Goal: Transaction & Acquisition: Subscribe to service/newsletter

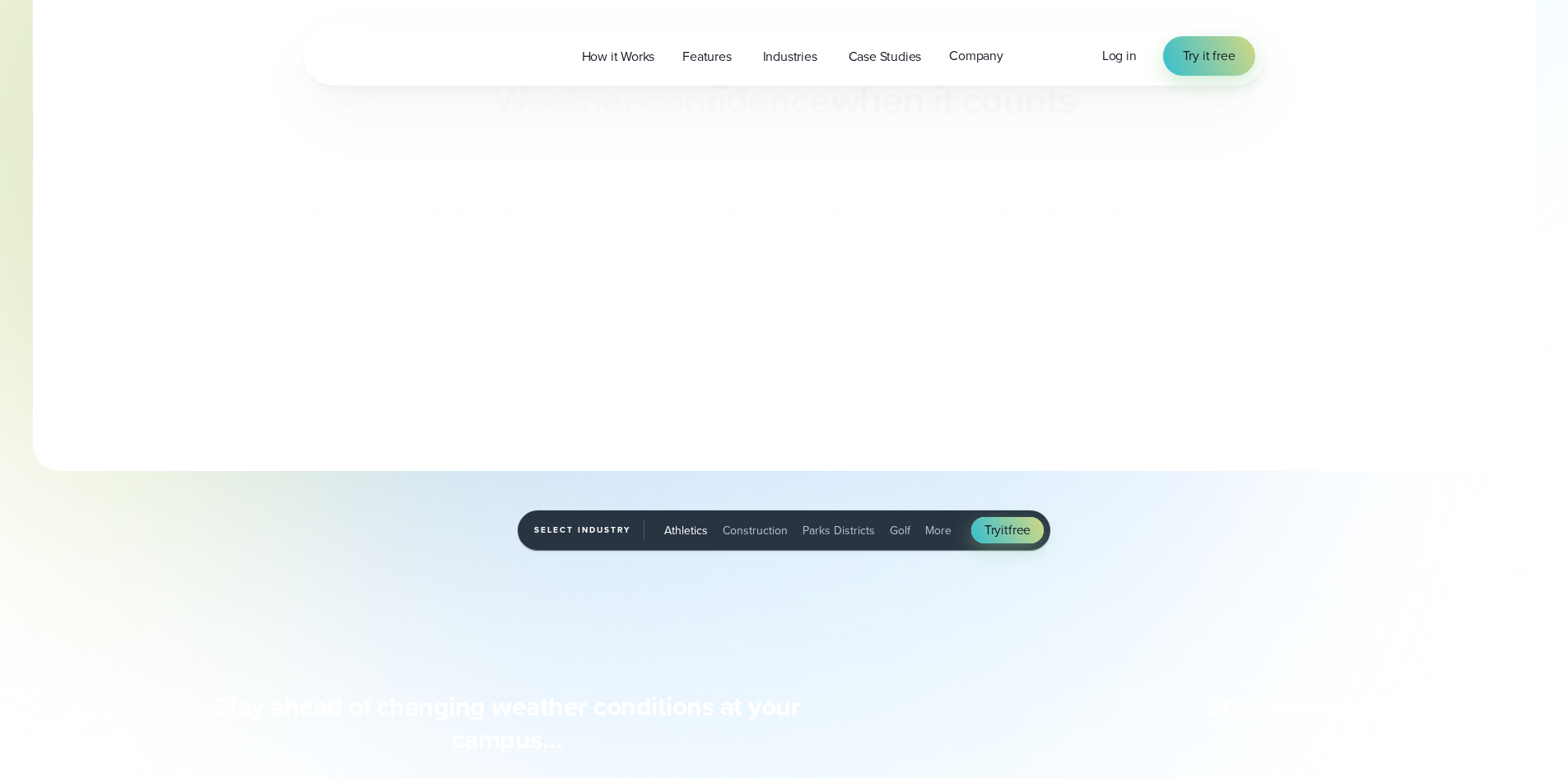
scroll to position [659, 0]
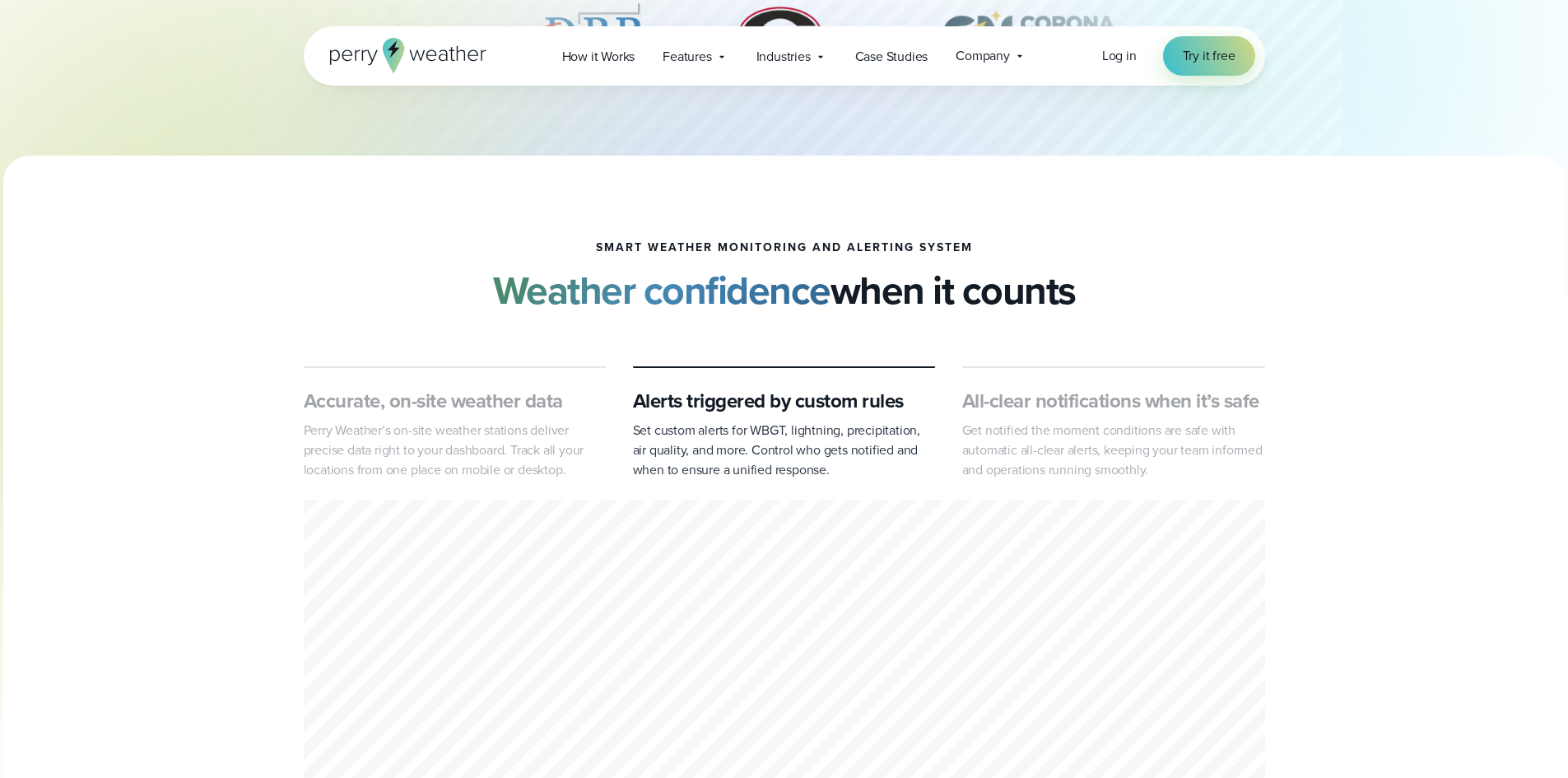
scroll to position [247, 0]
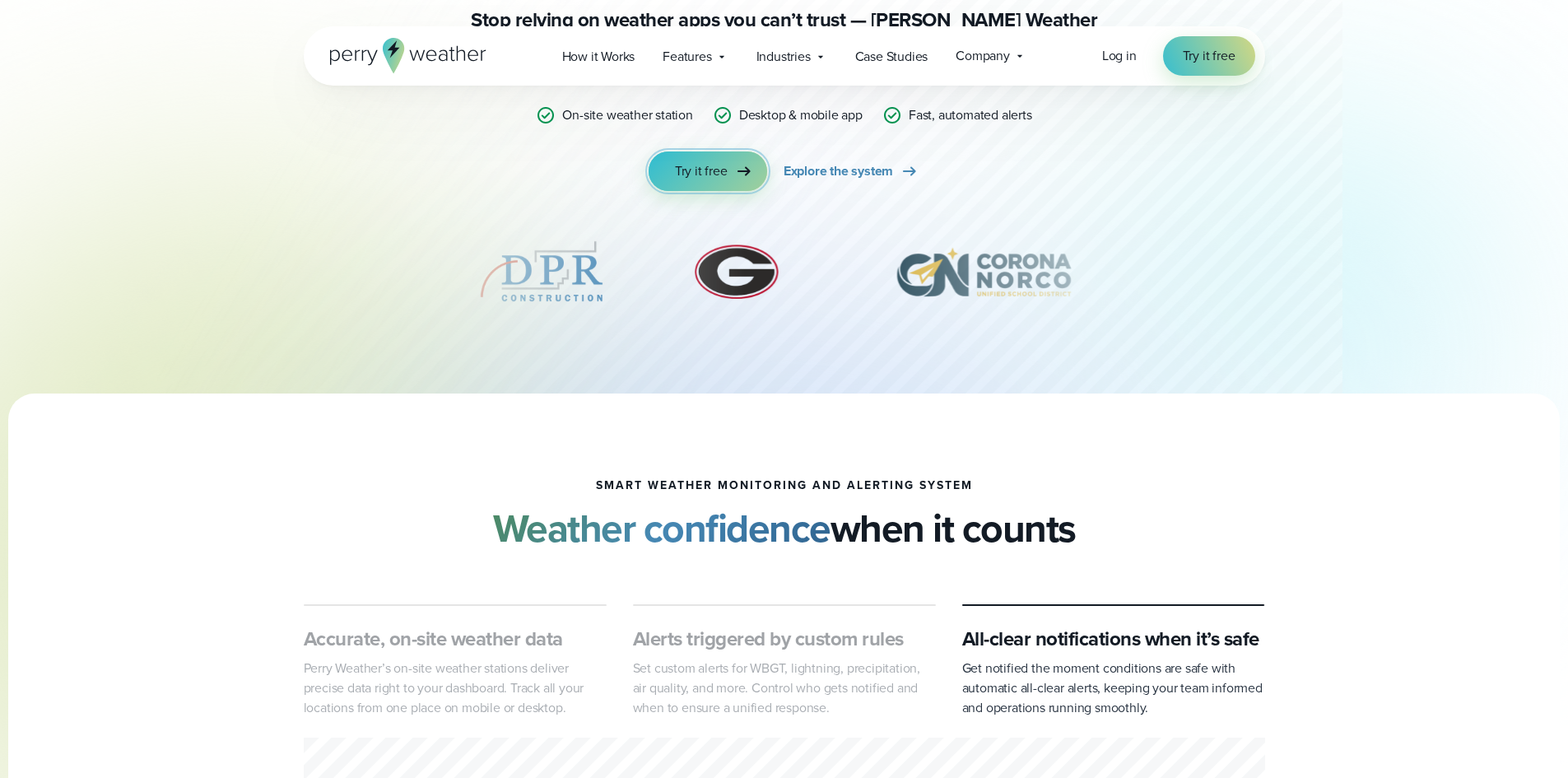
click at [719, 179] on span "Try it free" at bounding box center [701, 171] width 53 height 20
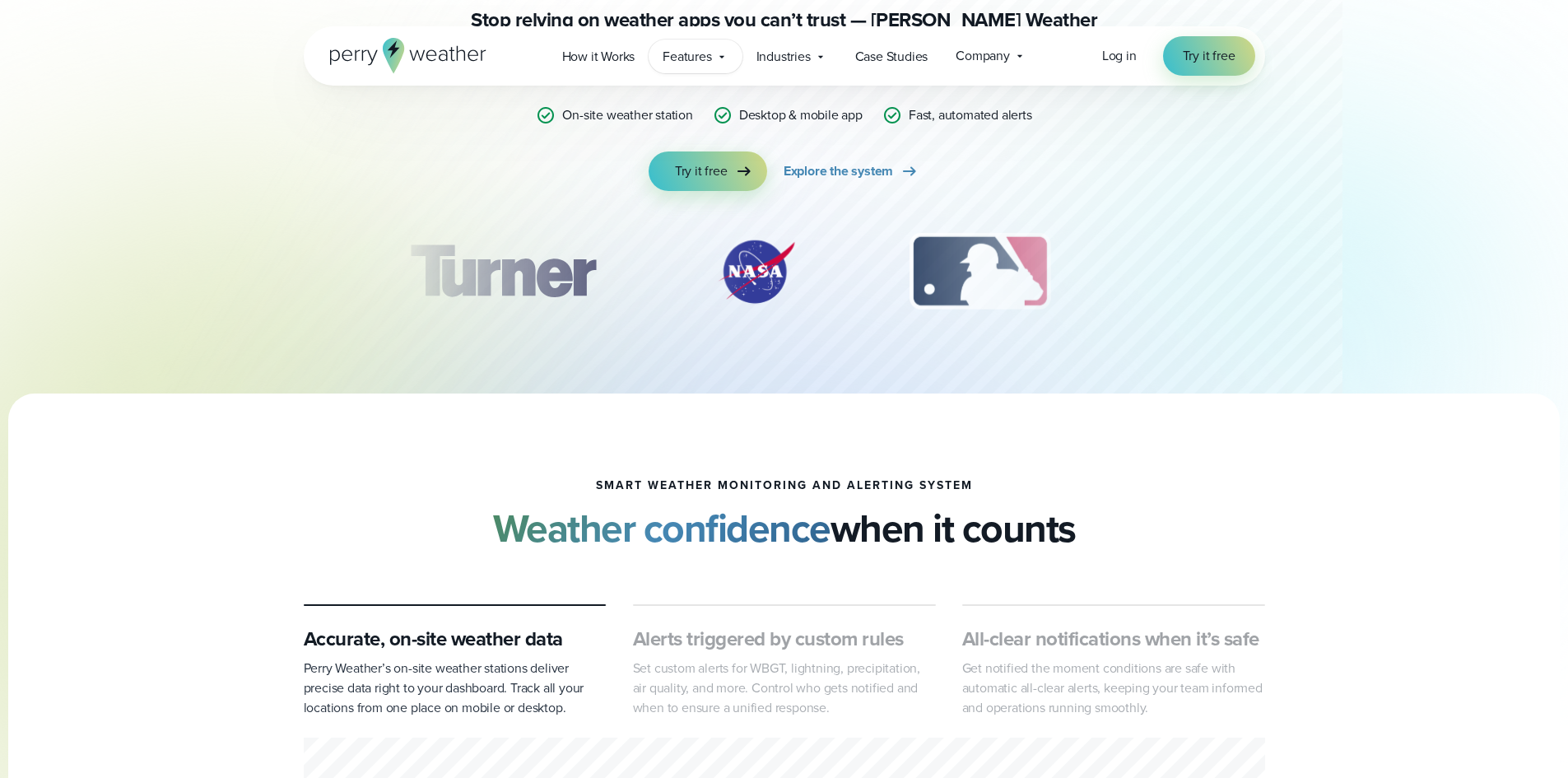
scroll to position [247, 0]
click at [680, 54] on span "Features" at bounding box center [687, 56] width 48 height 20
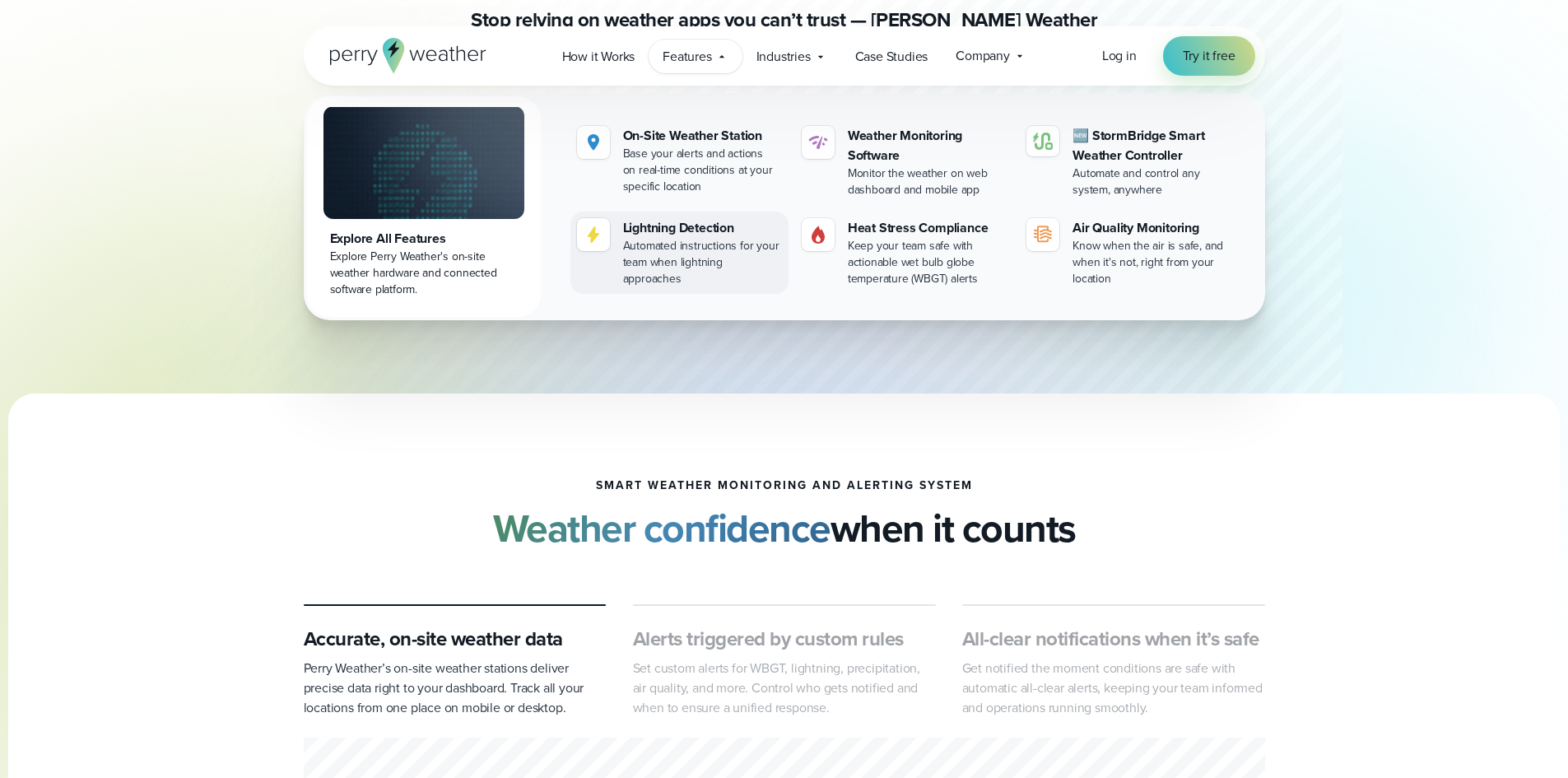
click at [650, 227] on div "Lightning Detection" at bounding box center [703, 228] width 159 height 20
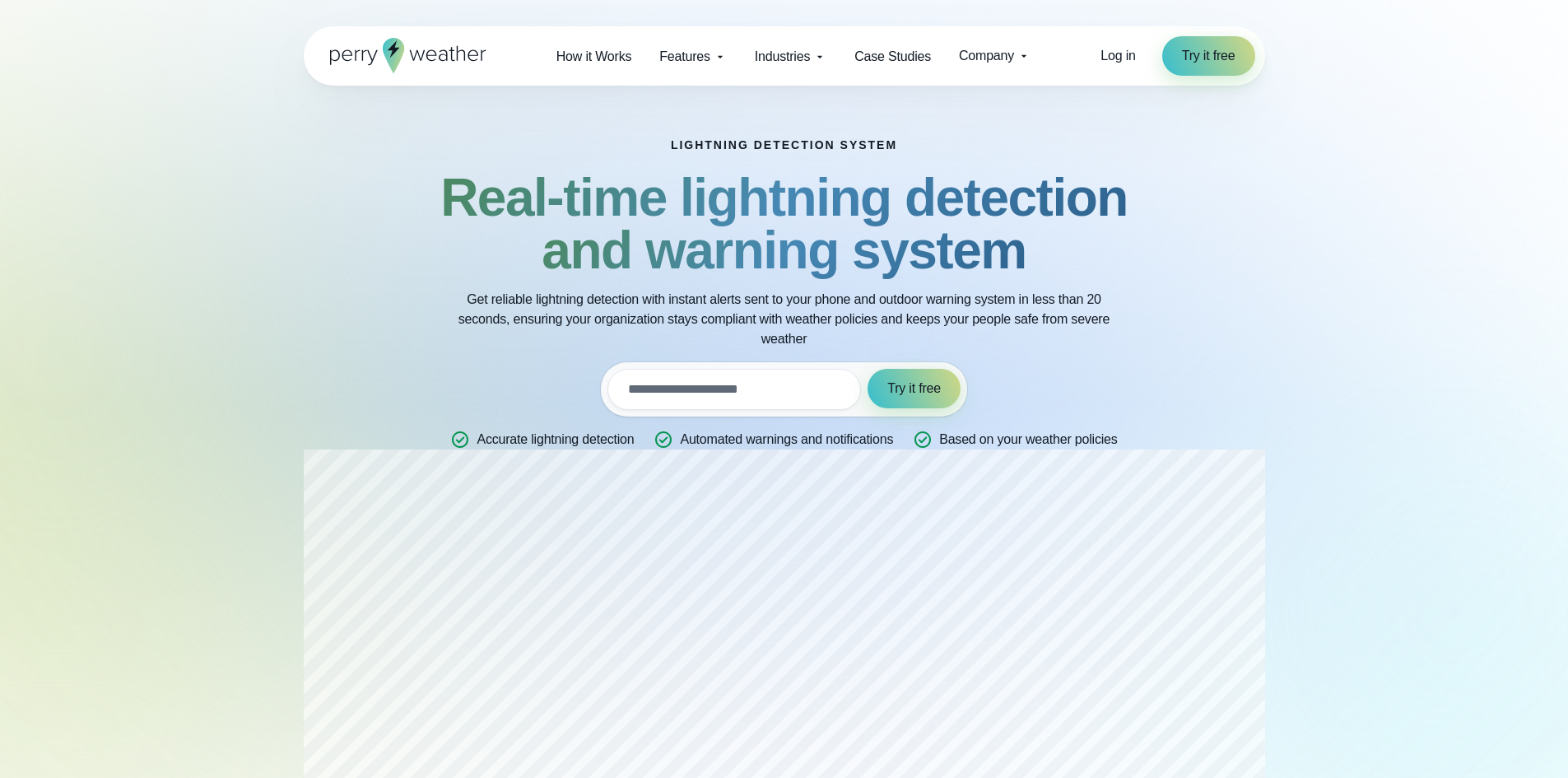
click at [650, 230] on div "Lightning detection system Real-time lightning detection and warning system Get…" at bounding box center [784, 294] width 797 height 311
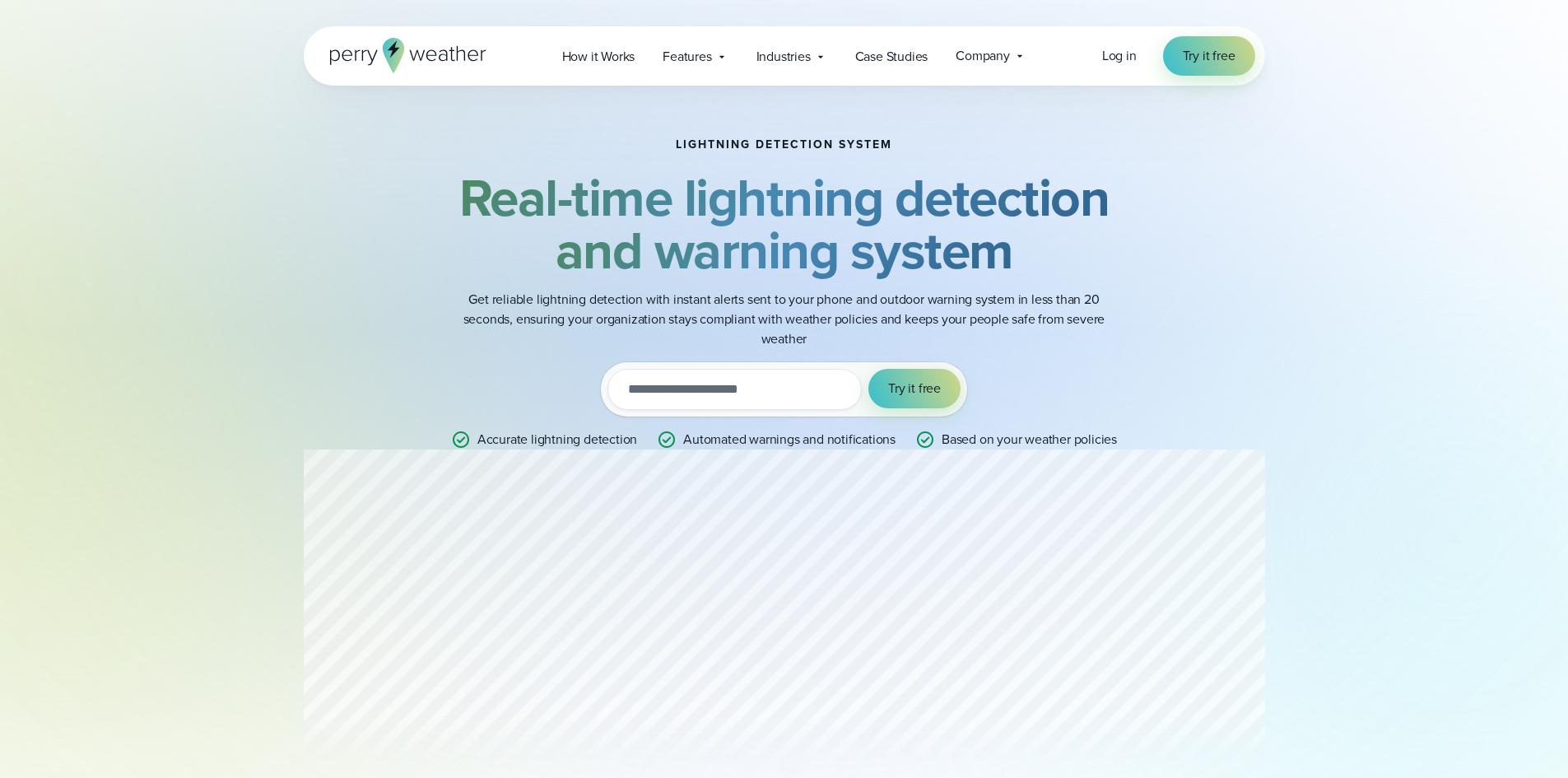
click at [1278, 411] on div "Lightning detection system Real-time lightning detection and warning system Get…" at bounding box center [784, 294] width 1185 height 416
click at [950, 387] on button "Try it free" at bounding box center [914, 389] width 92 height 40
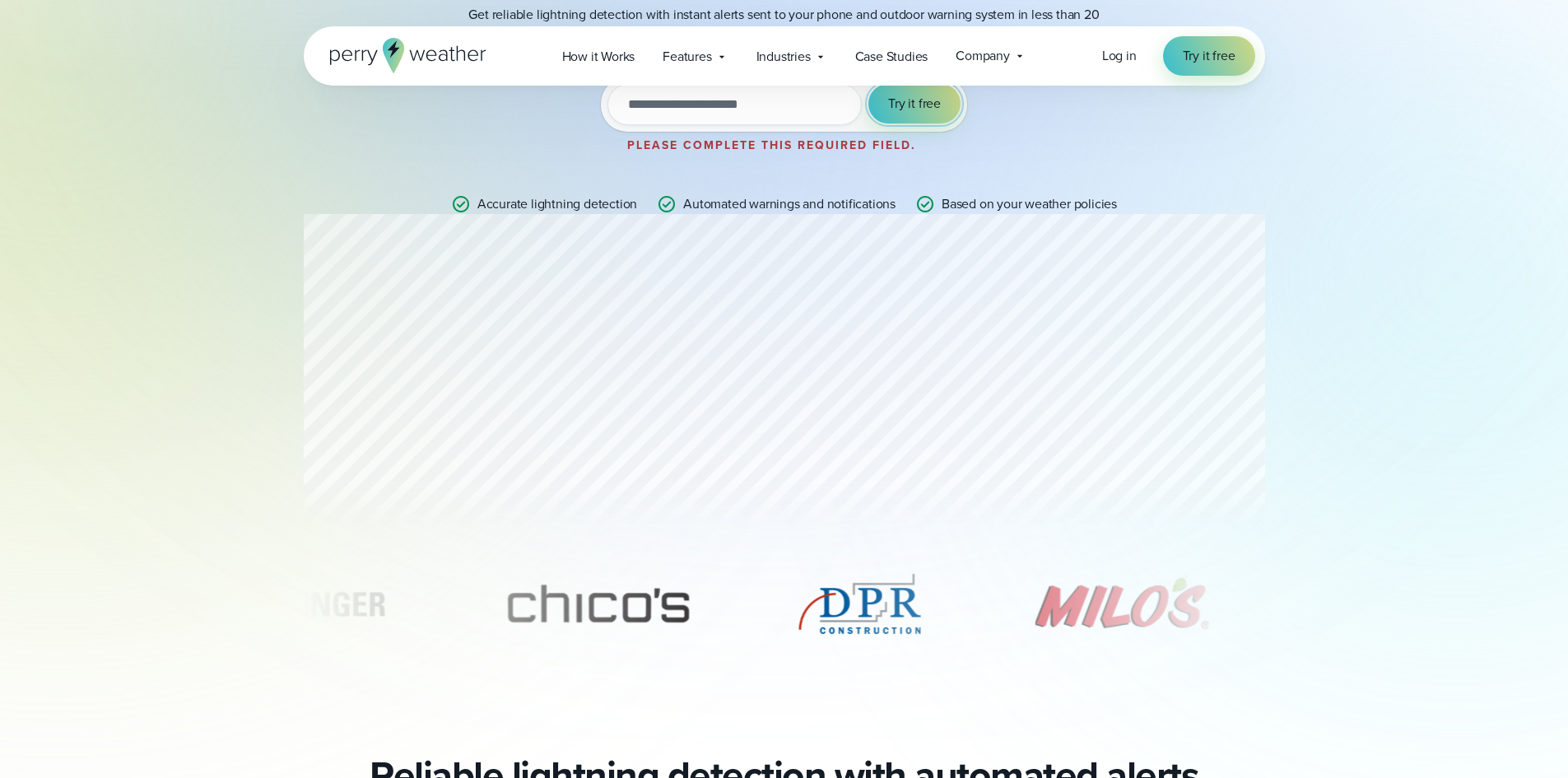
scroll to position [494, 0]
